Goal: Complete application form

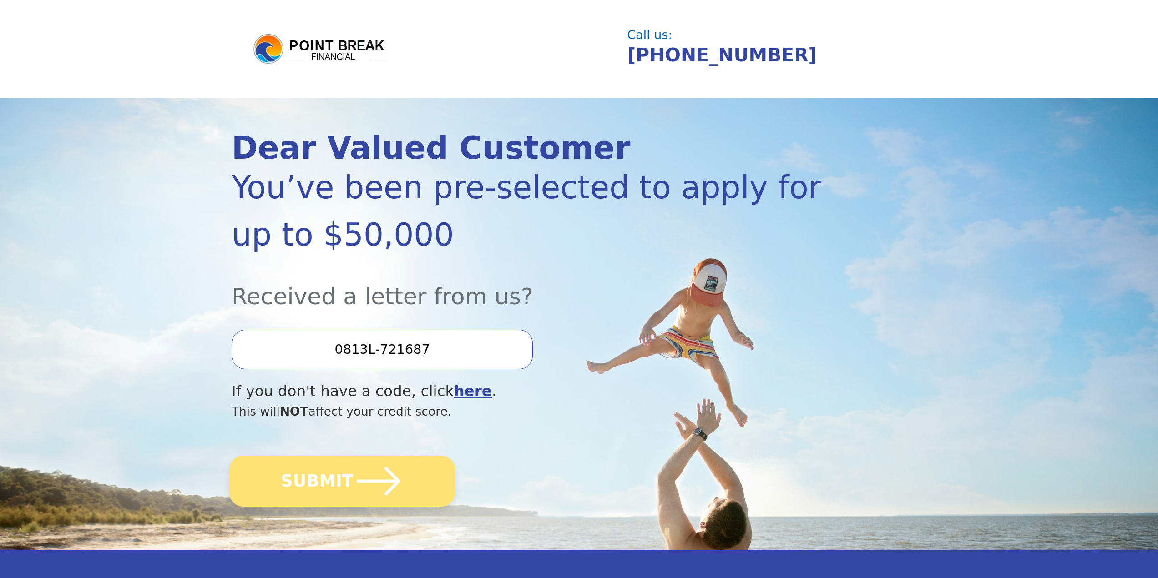
click at [330, 485] on button "SUBMIT" at bounding box center [342, 481] width 226 height 51
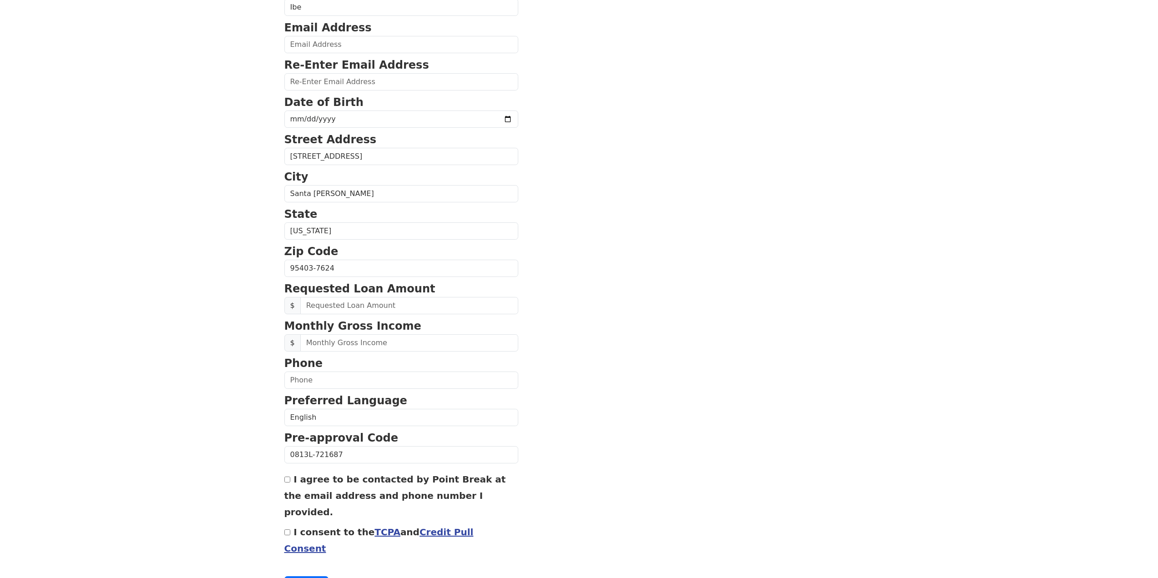
scroll to position [136, 0]
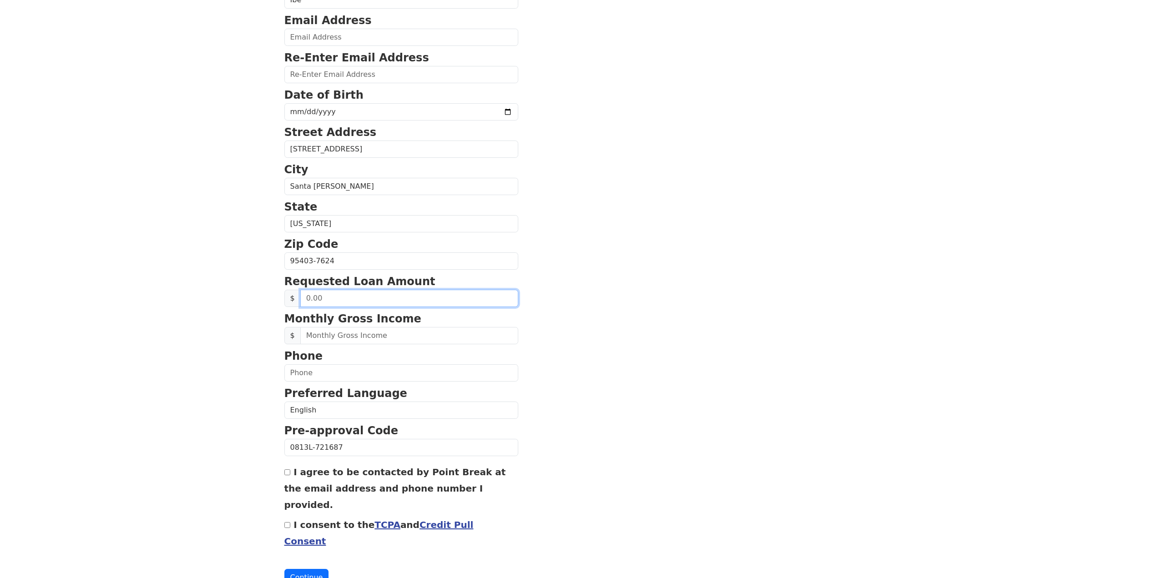
click at [368, 296] on input "text" at bounding box center [409, 298] width 218 height 17
type input "20,000.00"
click at [529, 314] on section "First Name Andre Johannes Last Name Ibe Email Address Re-Enter Email Address Da…" at bounding box center [579, 262] width 590 height 649
click at [342, 340] on input "text" at bounding box center [409, 335] width 218 height 17
type input "5,000.00"
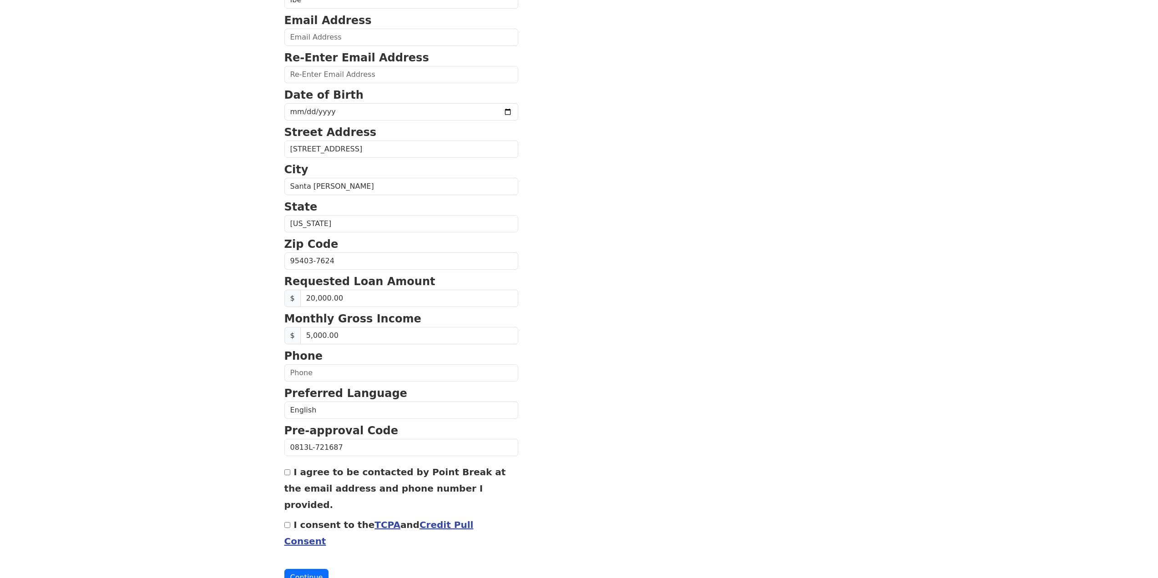
click at [190, 313] on body "First Name Andre Johannes Last Name Ibe Email Address Re-Enter Email Address Da…" at bounding box center [579, 153] width 1158 height 578
click at [346, 377] on input "text" at bounding box center [401, 372] width 234 height 17
type input "(707) 978-6540"
click at [292, 470] on div "I agree to be contacted by Point Break at the email address and phone number I …" at bounding box center [401, 488] width 234 height 49
click at [286, 473] on input "I agree to be contacted by Point Break at the email address and phone number I …" at bounding box center [287, 473] width 6 height 6
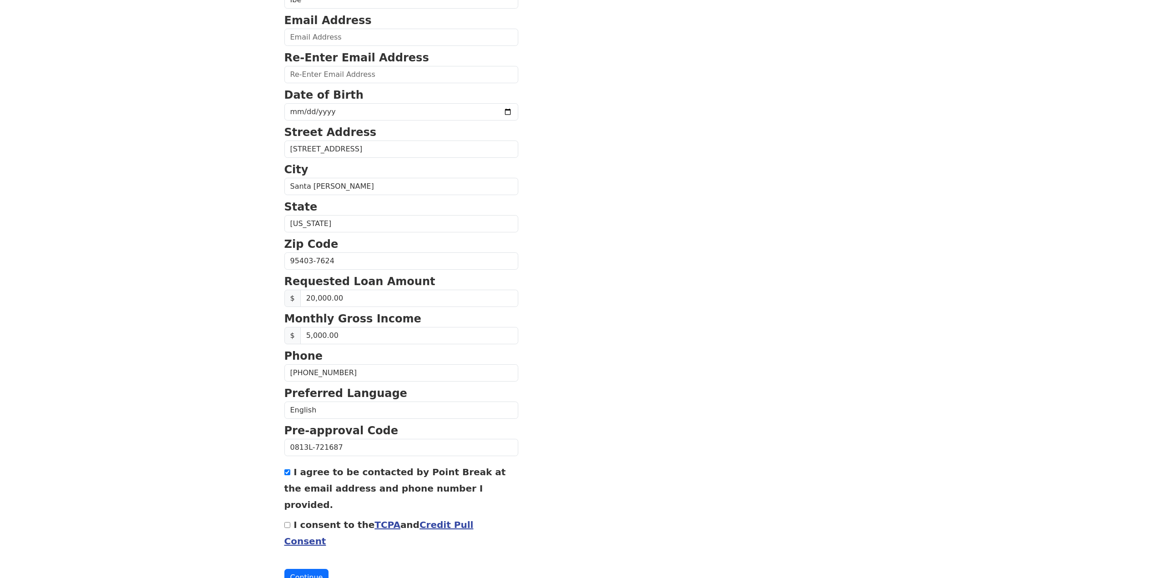
scroll to position [146, 0]
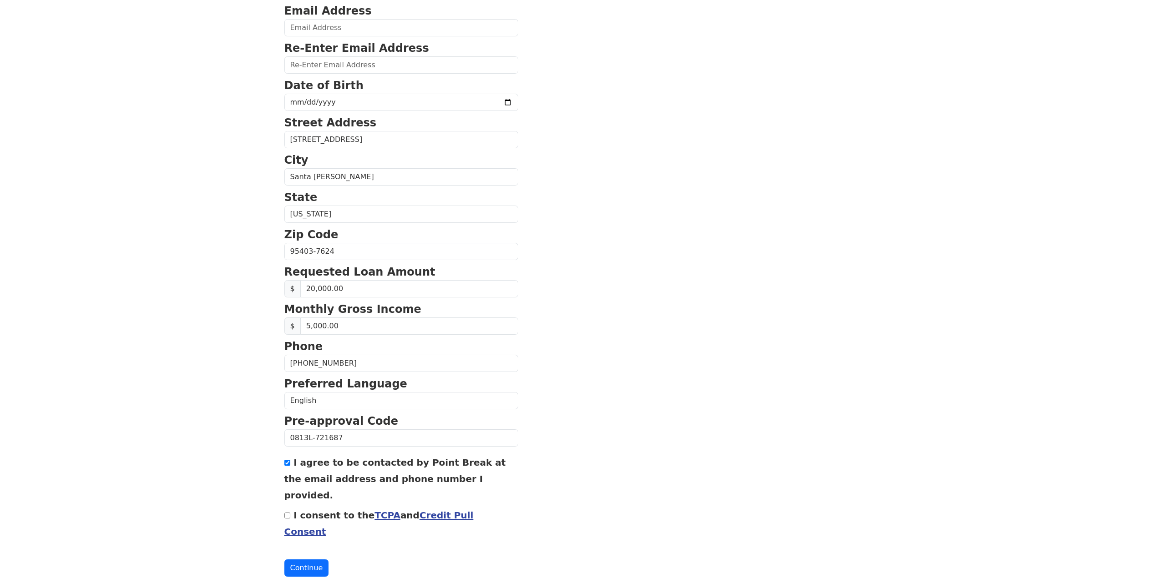
click at [287, 465] on input "I agree to be contacted by Point Break at the email address and phone number I …" at bounding box center [287, 463] width 6 height 6
checkbox input "false"
click at [284, 513] on input "I consent to the TCPA and Credit Pull Consent" at bounding box center [287, 516] width 6 height 6
checkbox input "true"
click at [302, 560] on button "Continue" at bounding box center [306, 568] width 45 height 17
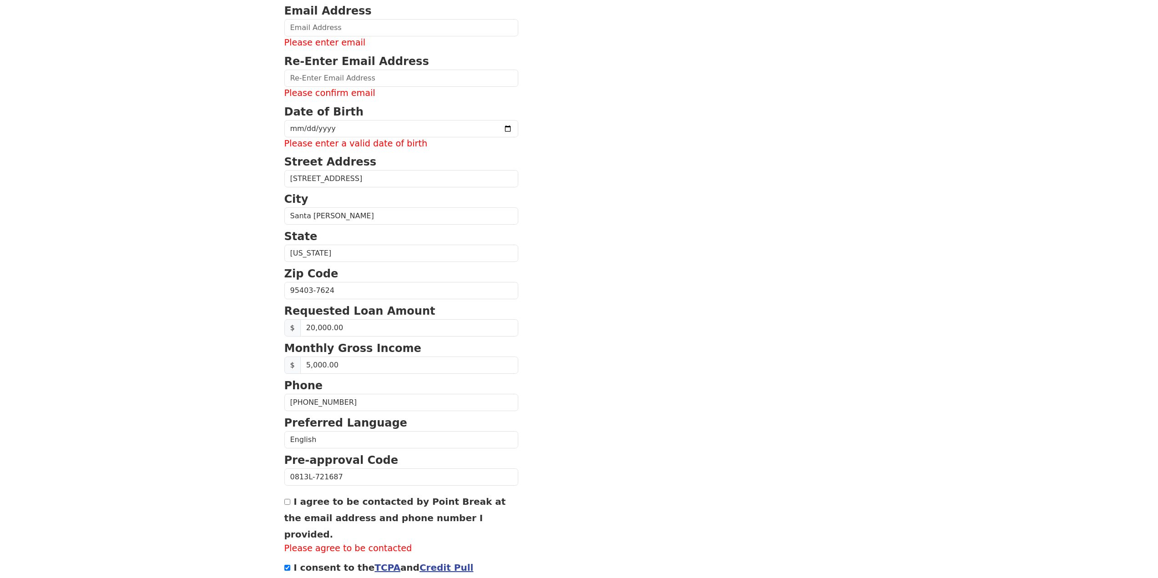
click at [284, 499] on div "I agree to be contacted by Point Break at the email address and phone number I …" at bounding box center [401, 524] width 234 height 62
click at [288, 500] on input "I agree to be contacted by Point Break at the email address and phone number I …" at bounding box center [287, 502] width 6 height 6
checkbox input "true"
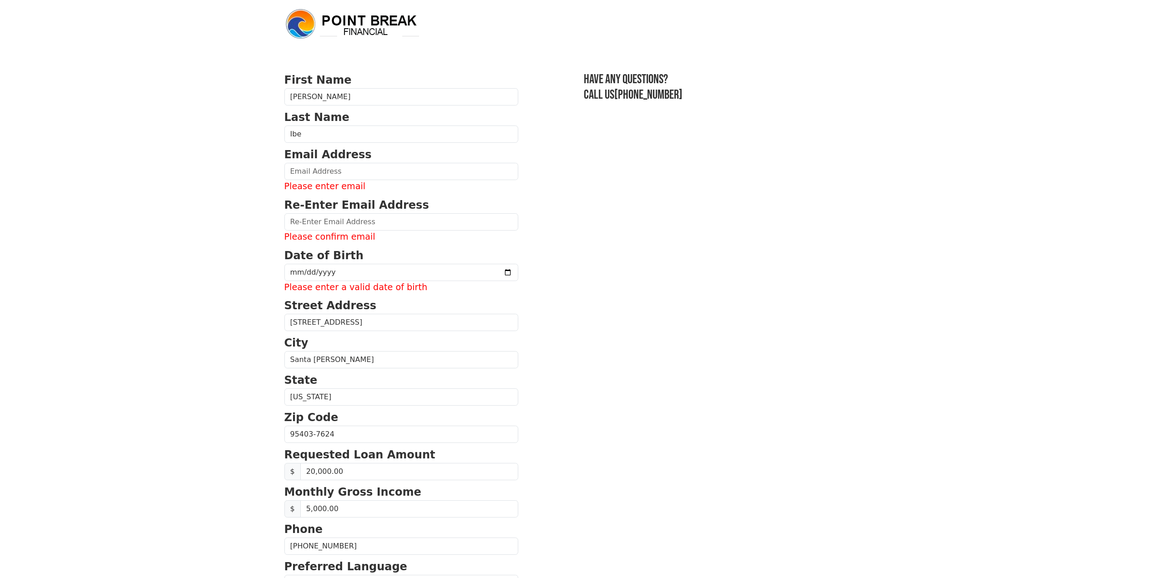
scroll to position [0, 0]
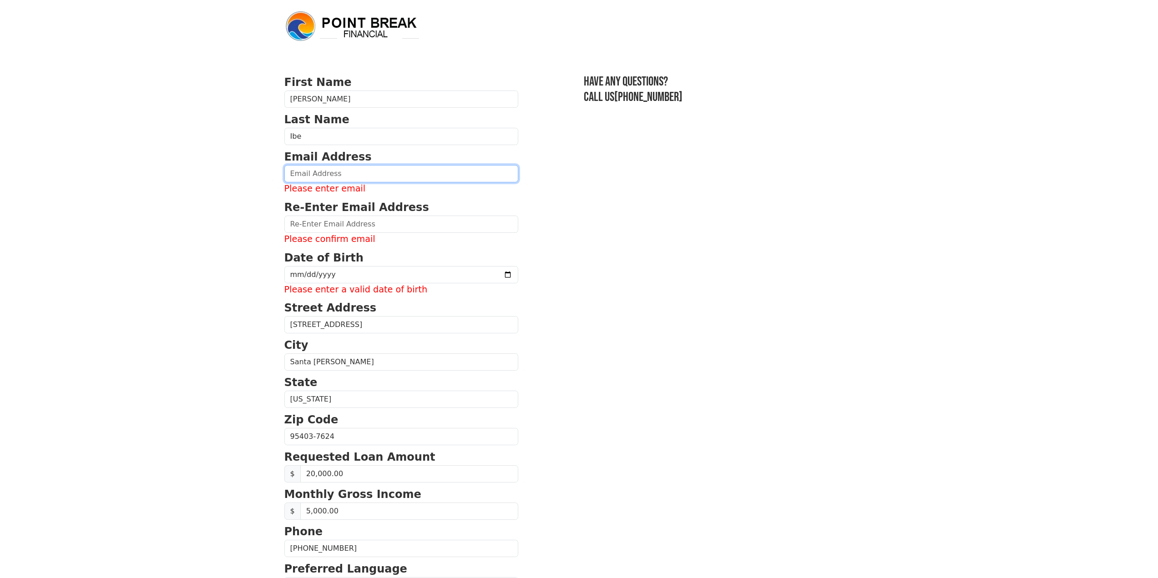
click at [470, 172] on input "email" at bounding box center [401, 173] width 234 height 17
drag, startPoint x: 782, startPoint y: 194, endPoint x: 927, endPoint y: 82, distance: 183.6
click at [790, 189] on section "First Name Andre Johannes Last Name Ibe Email Address Please enter email Re-Ent…" at bounding box center [579, 418] width 590 height 688
